Goal: Task Accomplishment & Management: Complete application form

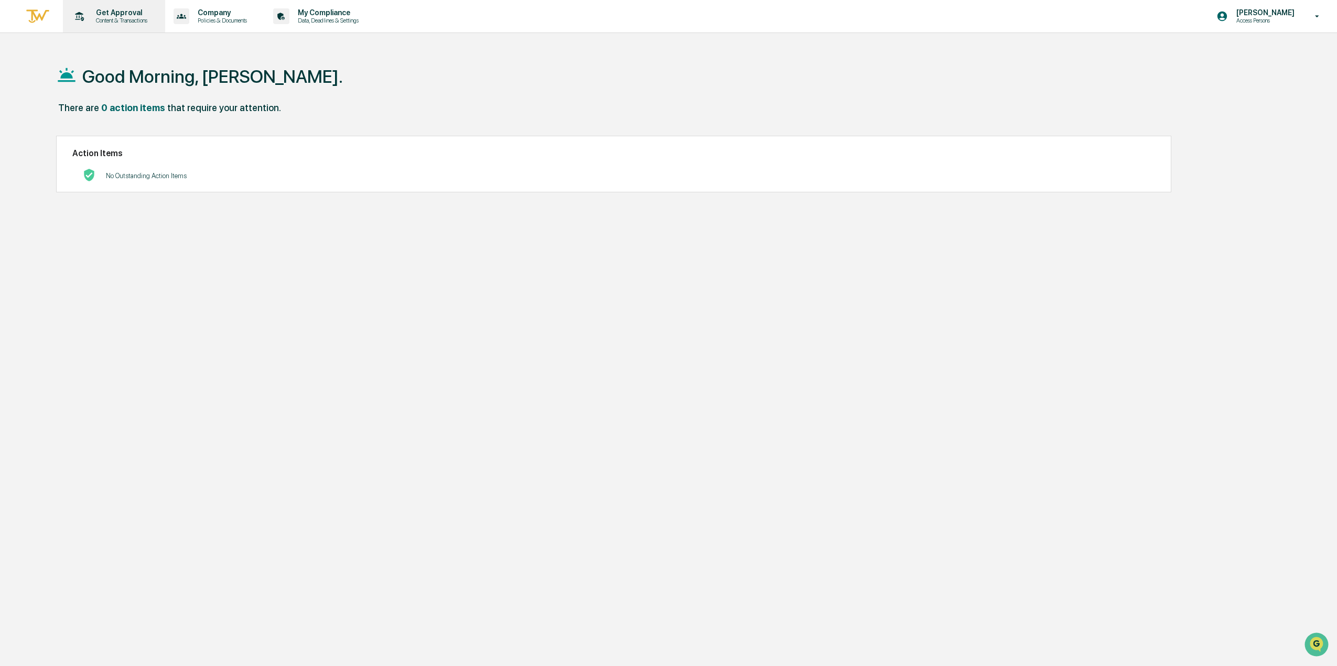
click at [116, 20] on p "Content & Transactions" at bounding box center [120, 20] width 65 height 7
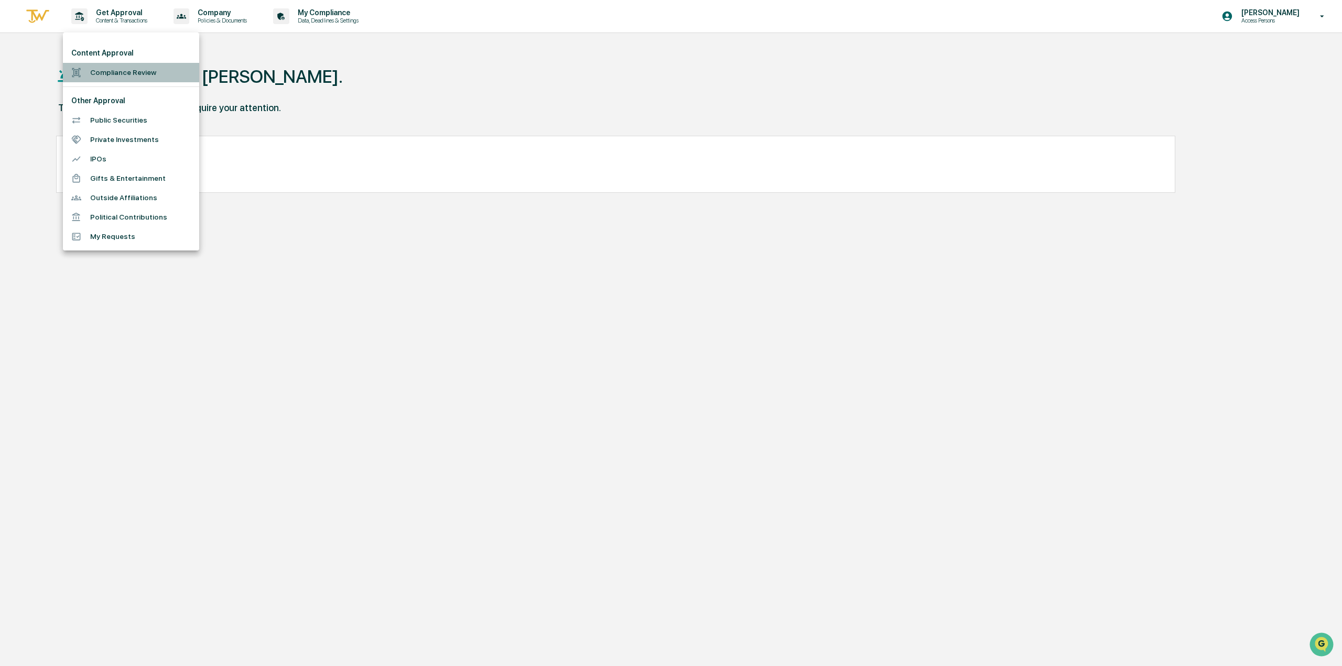
click at [127, 76] on li "Compliance Review" at bounding box center [131, 72] width 136 height 19
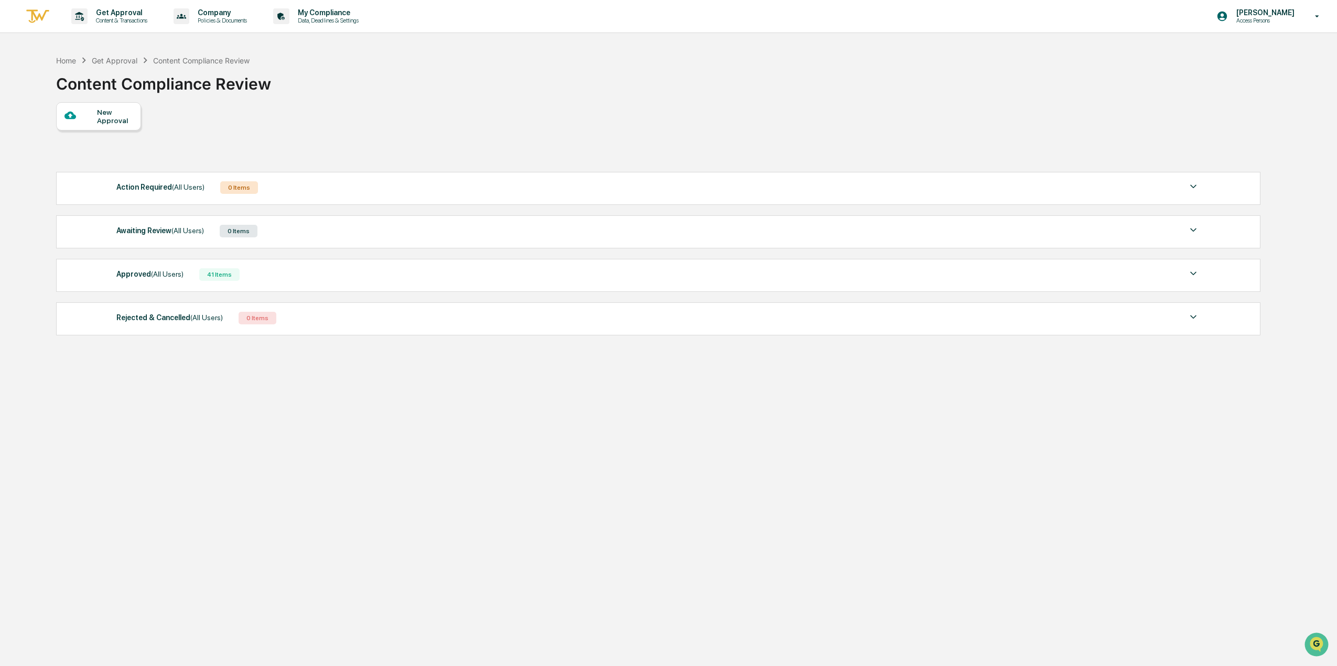
click at [110, 118] on div "New Approval" at bounding box center [114, 116] width 35 height 17
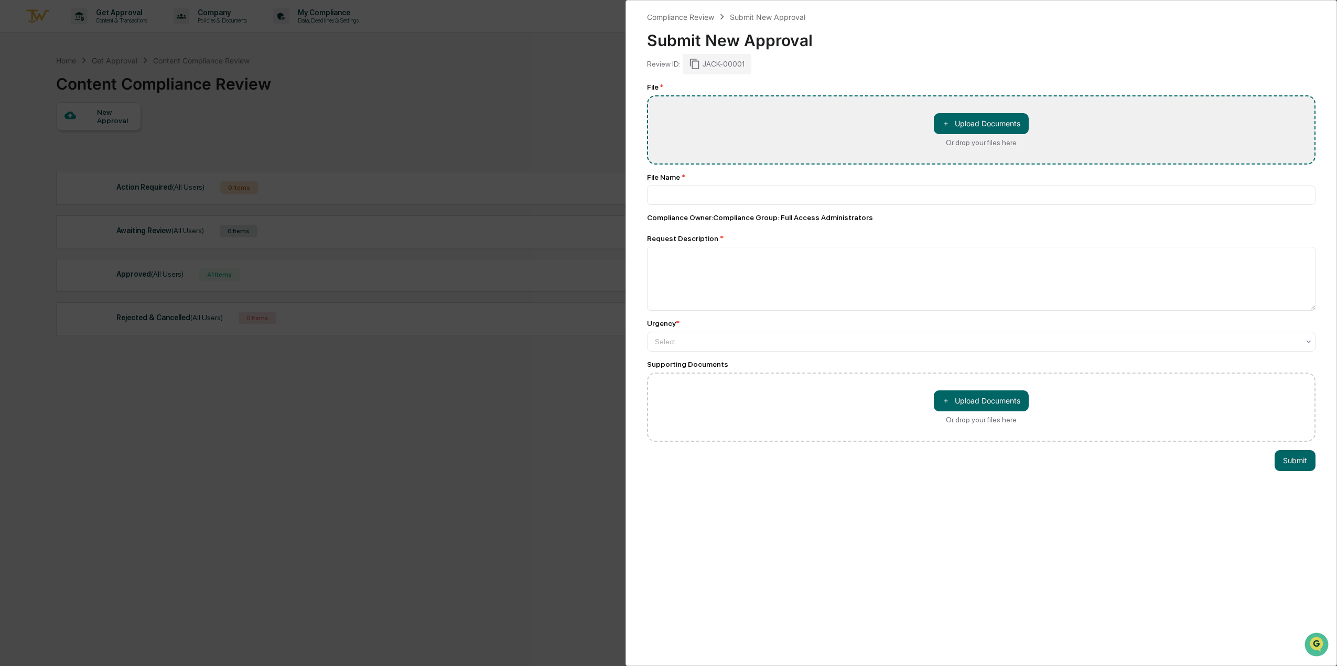
type input "**********"
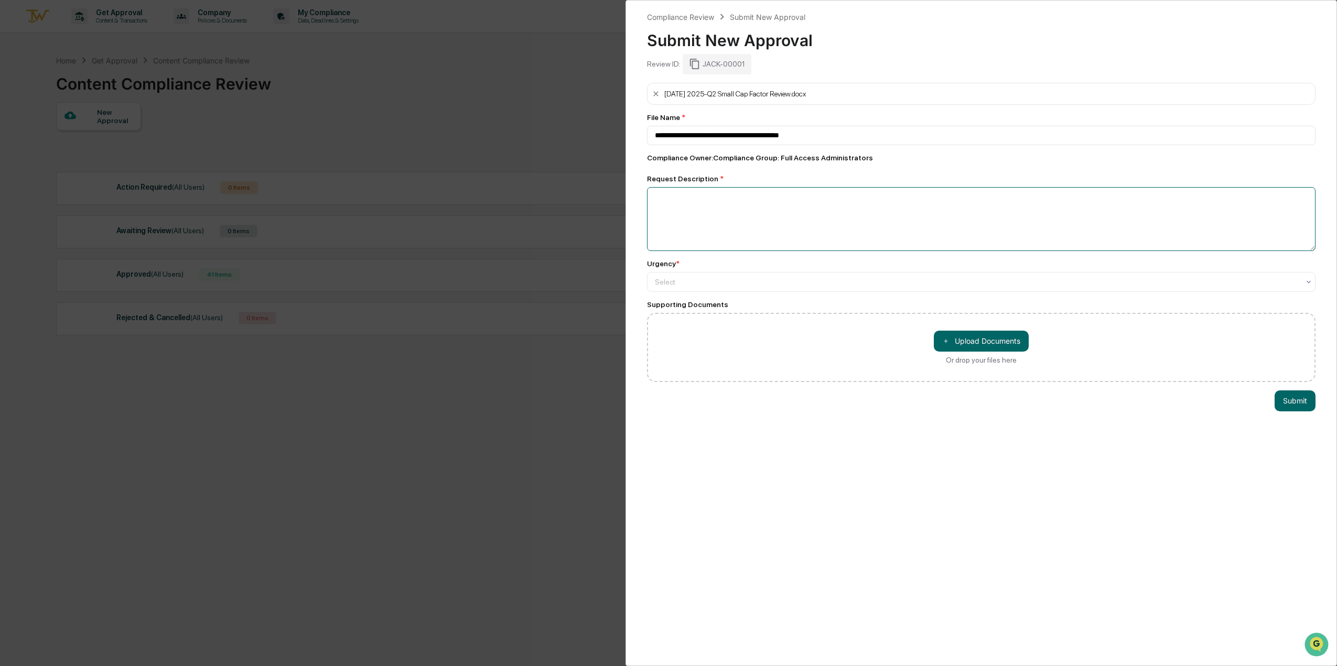
click at [715, 235] on textarea at bounding box center [981, 219] width 669 height 64
type textarea "**********"
click at [715, 281] on div at bounding box center [977, 281] width 644 height 10
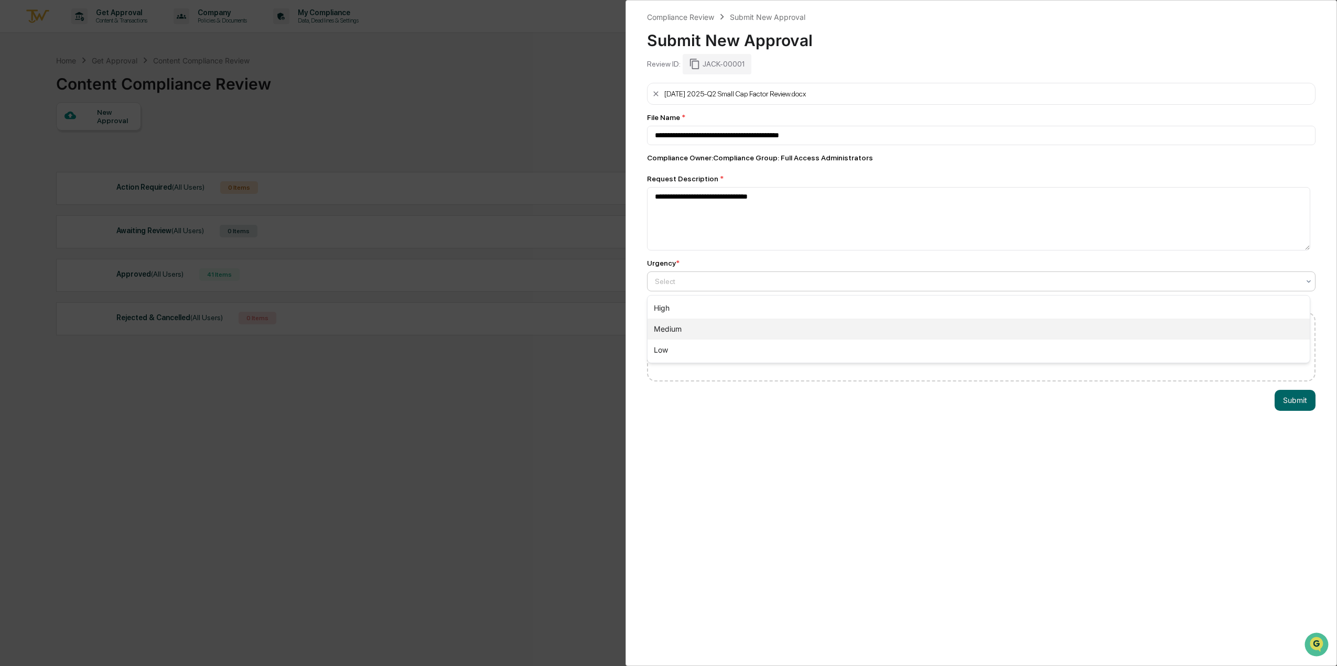
click at [723, 326] on div "Medium" at bounding box center [979, 329] width 662 height 21
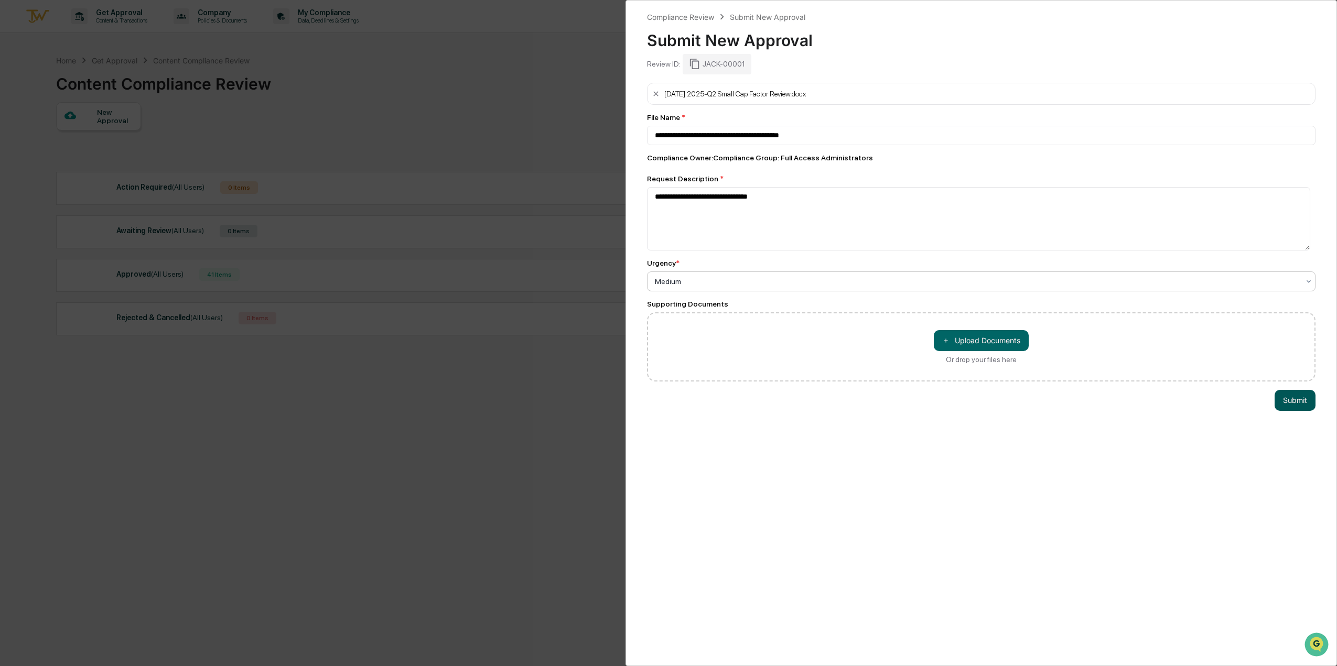
click at [1297, 403] on button "Submit" at bounding box center [1295, 400] width 41 height 21
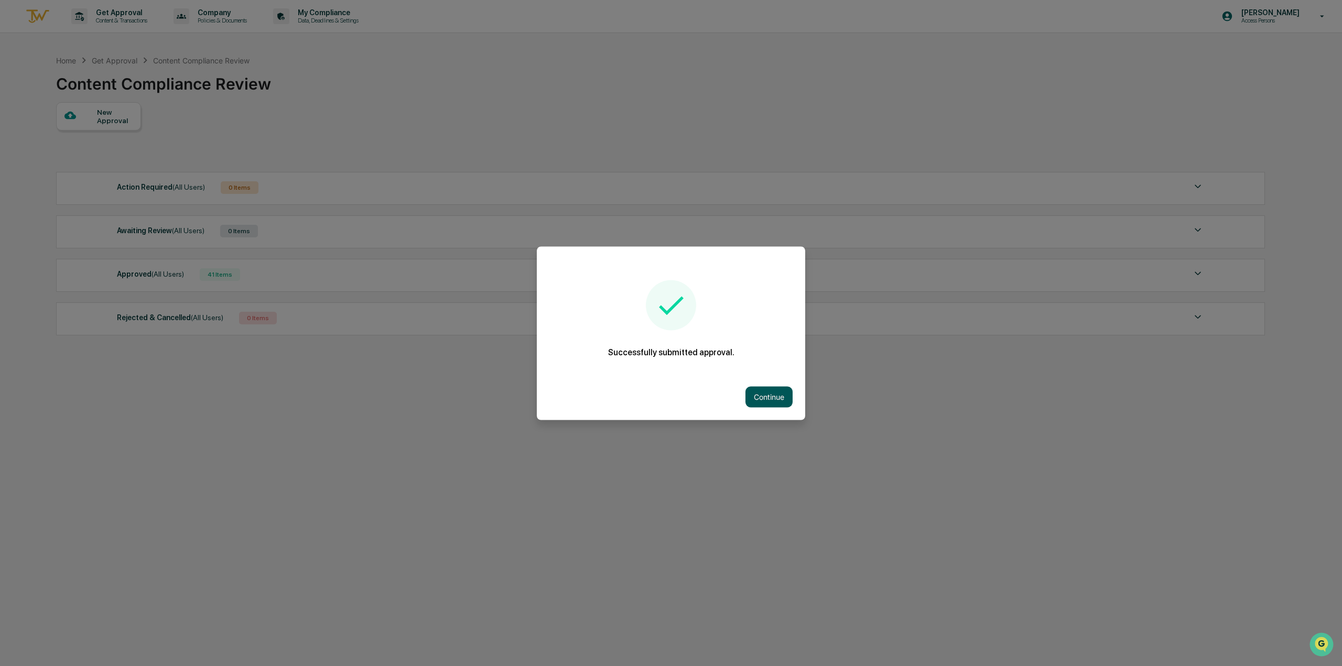
click at [781, 394] on button "Continue" at bounding box center [769, 396] width 47 height 21
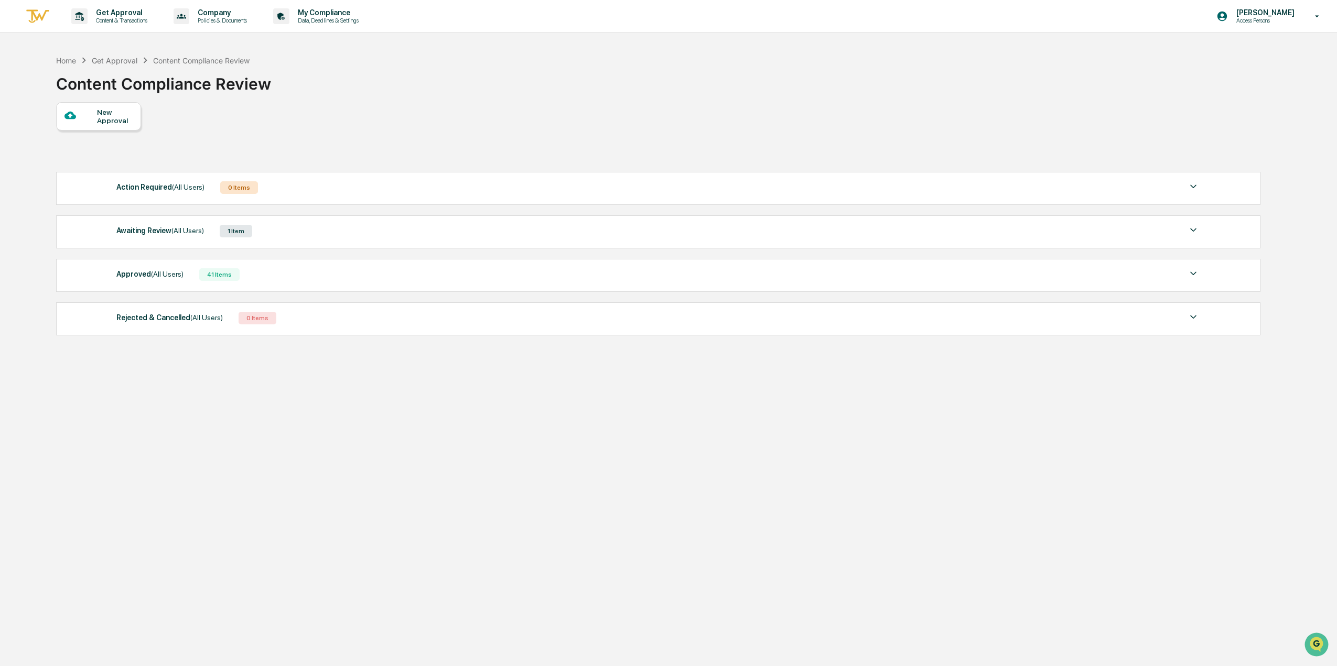
drag, startPoint x: 1275, startPoint y: 16, endPoint x: 1277, endPoint y: 23, distance: 7.5
click at [1275, 15] on p "[PERSON_NAME]" at bounding box center [1264, 12] width 72 height 8
click at [1238, 55] on li "Logout" at bounding box center [1260, 53] width 147 height 19
